Goal: Find specific page/section: Find specific page/section

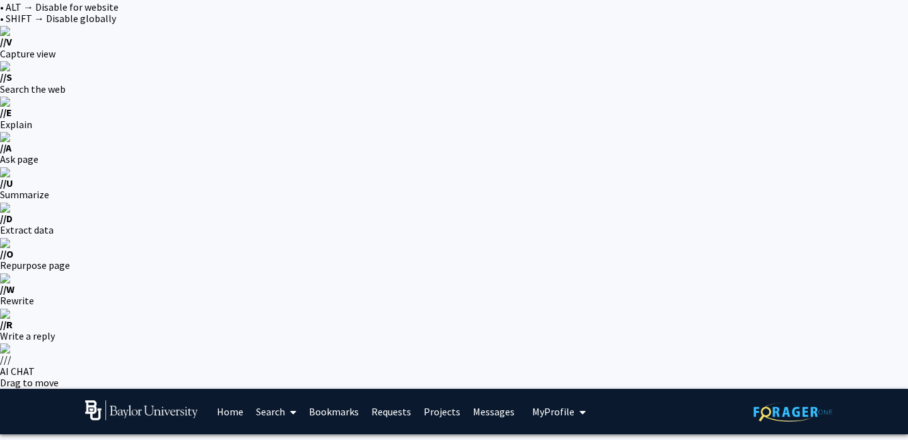
scroll to position [34, 0]
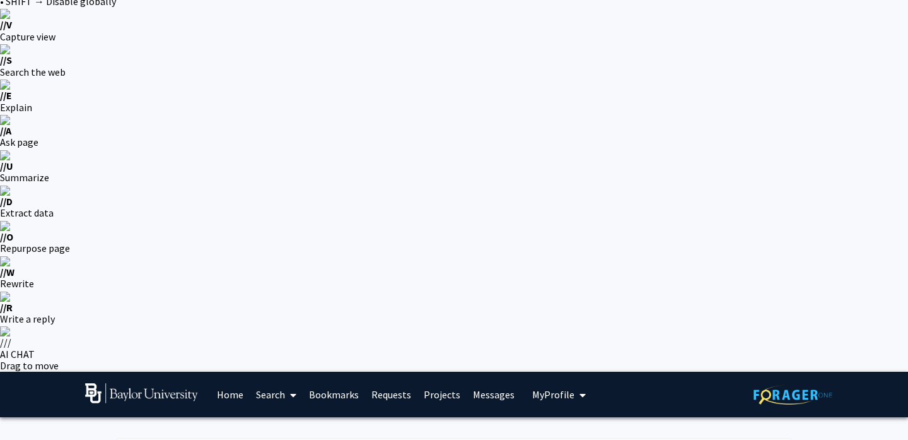
scroll to position [50, 0]
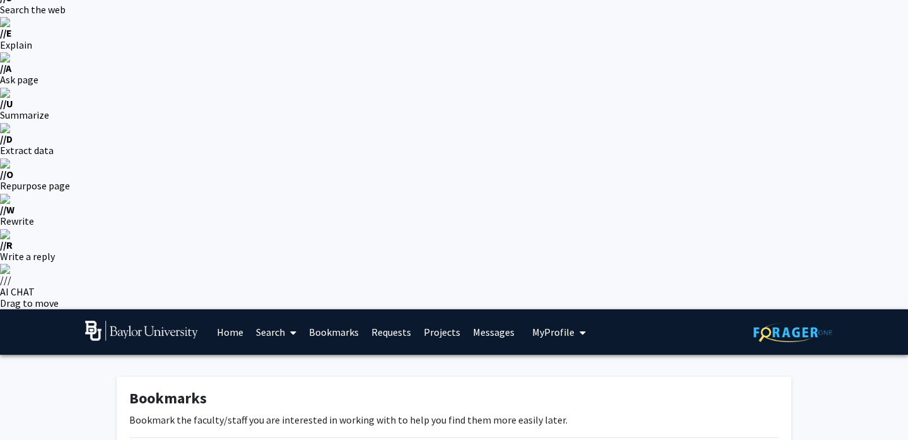
scroll to position [107, 0]
